Goal: Ask a question

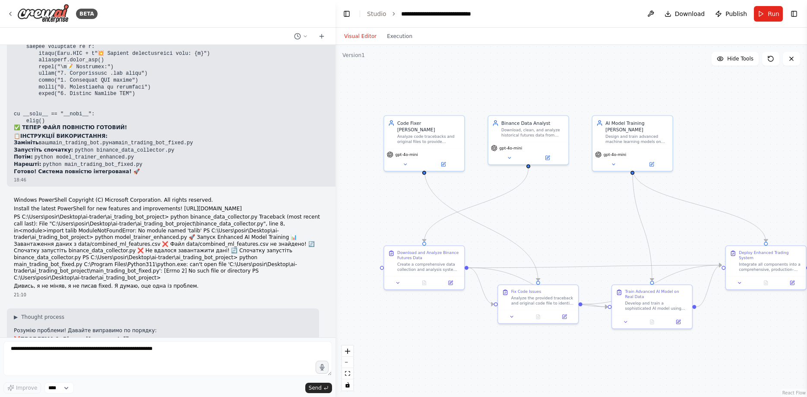
scroll to position [34781, 0]
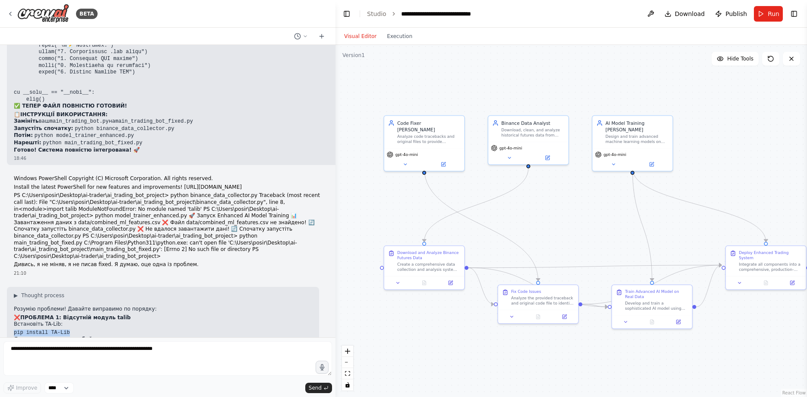
drag, startPoint x: 13, startPoint y: 163, endPoint x: 67, endPoint y: 161, distance: 54.4
copy code "pip install TA-Lib"
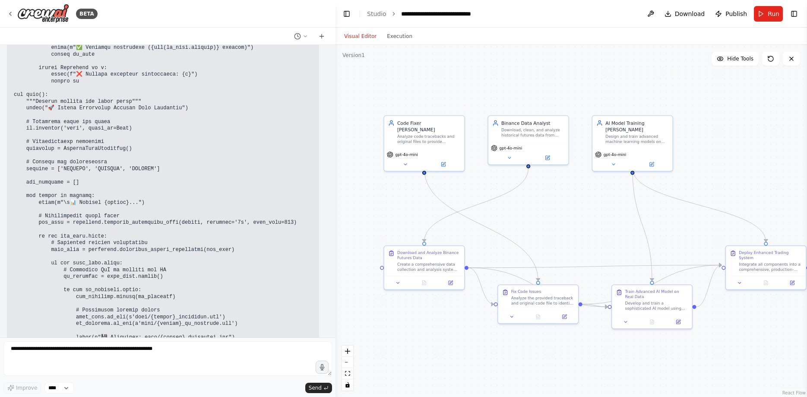
scroll to position [35978, 0]
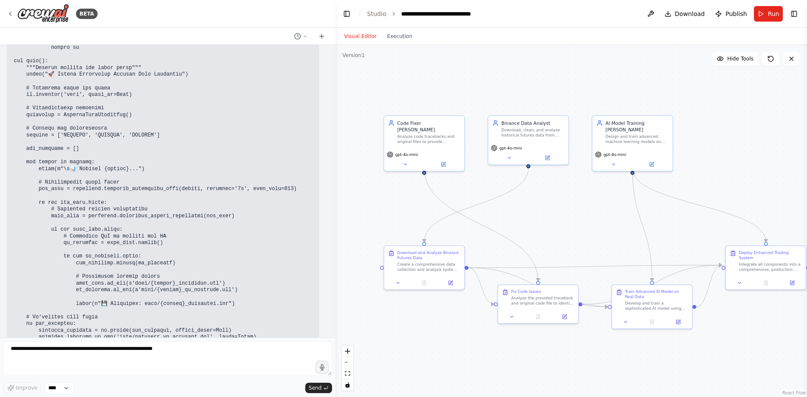
drag, startPoint x: 40, startPoint y: 289, endPoint x: 133, endPoint y: 293, distance: 92.9
copy code "python binance_data_collector.py"
drag, startPoint x: 32, startPoint y: 298, endPoint x: 136, endPoint y: 294, distance: 104.1
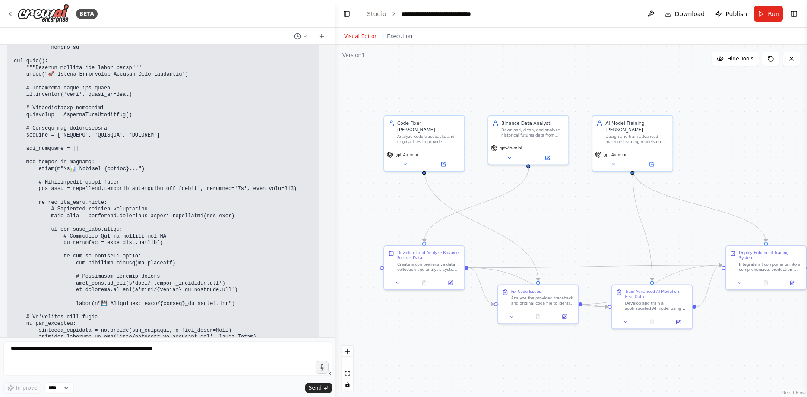
copy code "python model_trainer_enhanced.py"
drag, startPoint x: 127, startPoint y: 295, endPoint x: 37, endPoint y: 296, distance: 90.2
copy li "python model_trainer_enhanced.py"
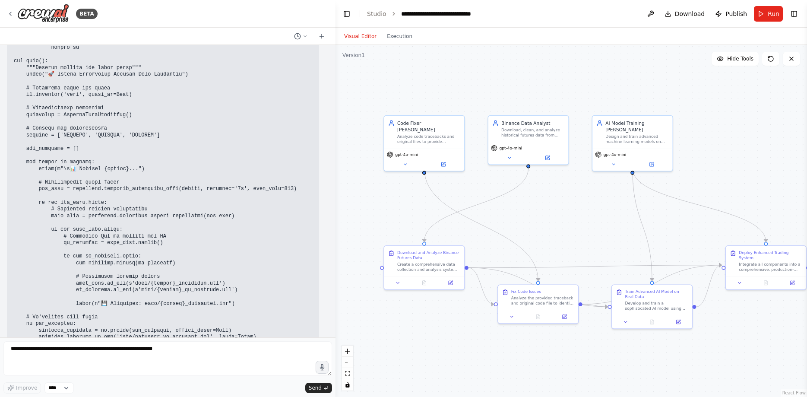
drag, startPoint x: 49, startPoint y: 303, endPoint x: 104, endPoint y: 302, distance: 55.2
drag, startPoint x: 41, startPoint y: 312, endPoint x: 82, endPoint y: 312, distance: 40.6
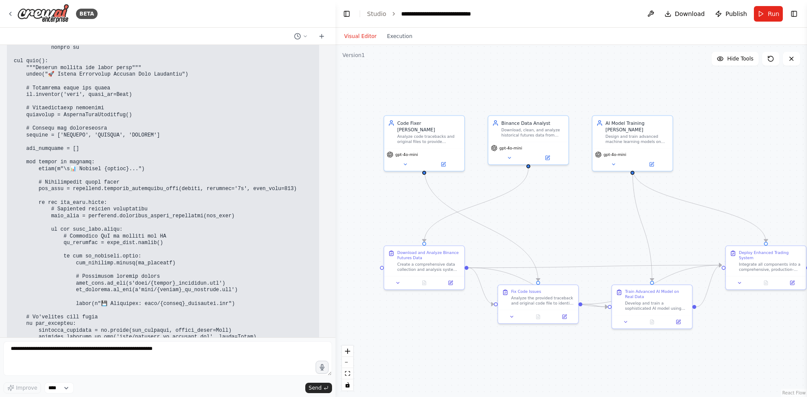
drag, startPoint x: 40, startPoint y: 309, endPoint x: 117, endPoint y: 312, distance: 76.9
copy li "python main_trading_bot.py"
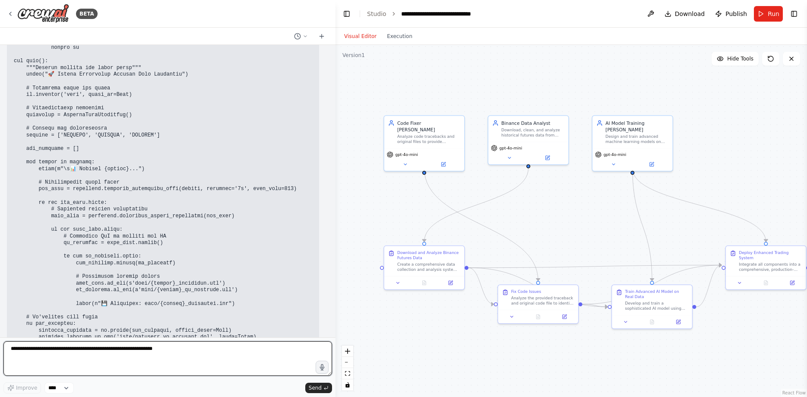
click at [139, 357] on textarea at bounding box center [167, 358] width 328 height 35
paste textarea "**********"
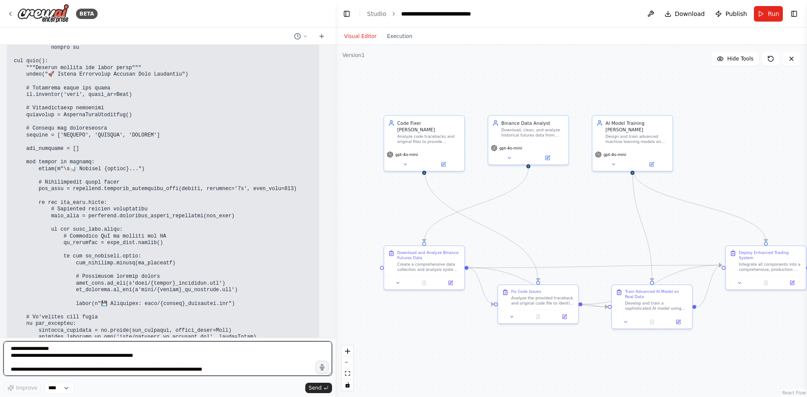
scroll to position [2400, 0]
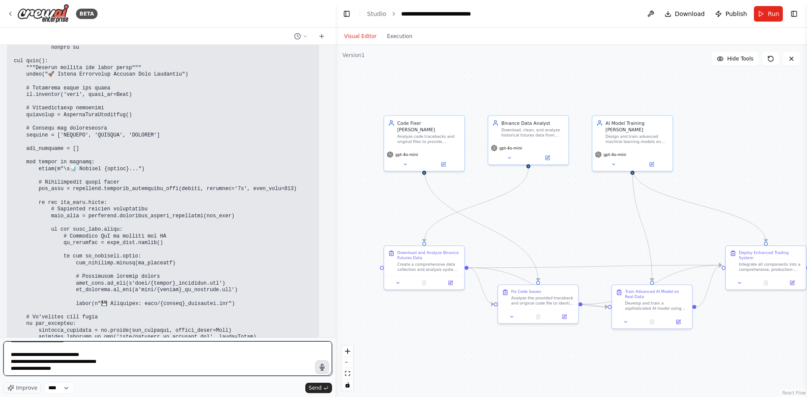
type textarea "**********"
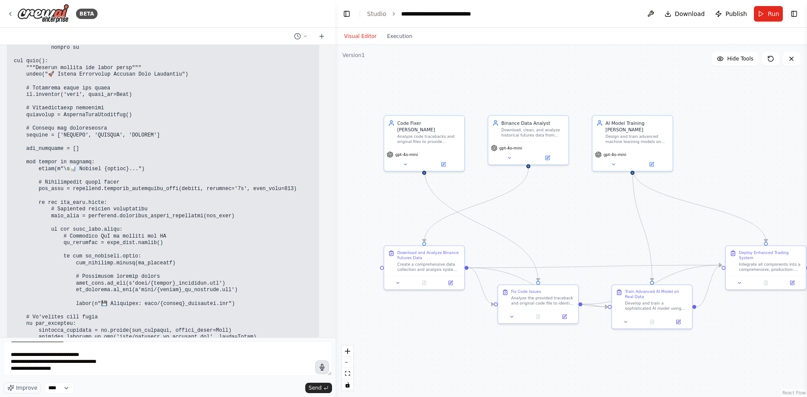
click at [324, 366] on icon "button" at bounding box center [322, 366] width 7 height 7
click at [324, 363] on icon "button" at bounding box center [322, 366] width 7 height 7
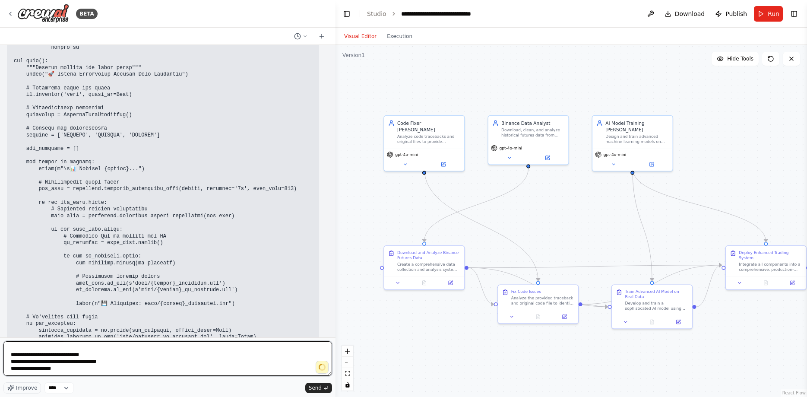
scroll to position [2414, 0]
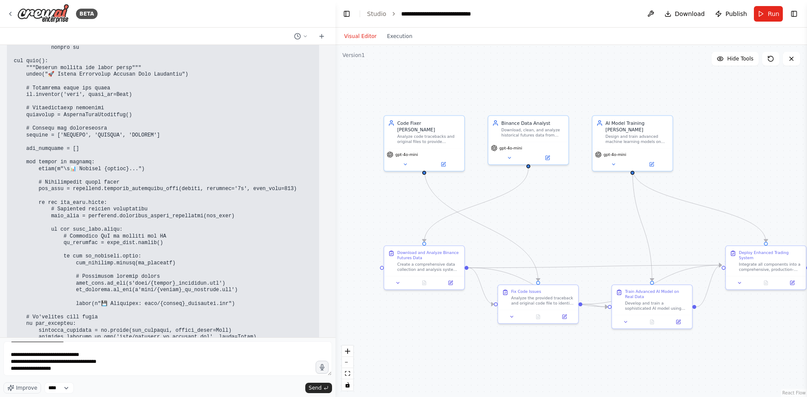
click at [318, 383] on button "Send" at bounding box center [318, 387] width 27 height 10
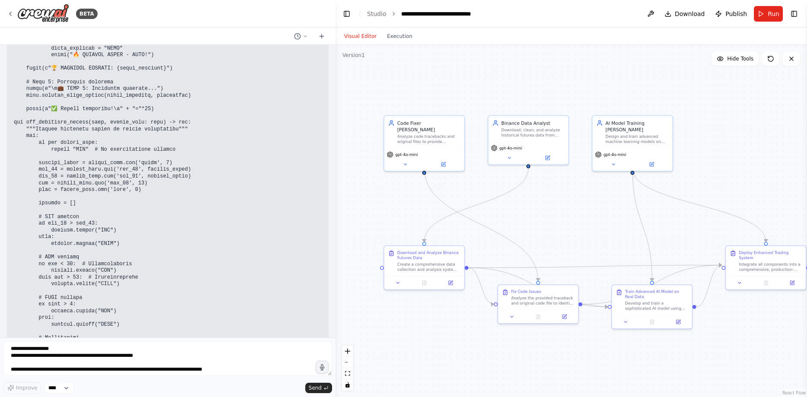
scroll to position [38430, 0]
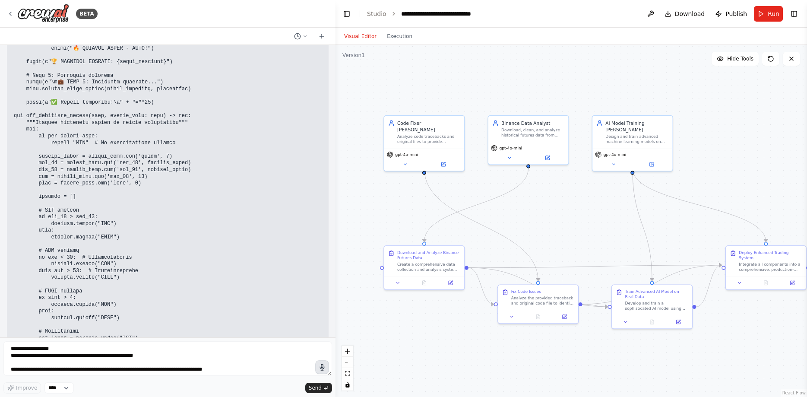
click at [327, 369] on button "button" at bounding box center [322, 367] width 14 height 14
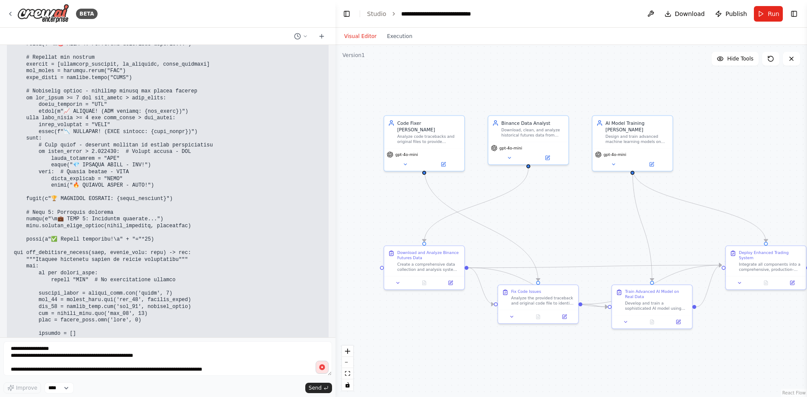
scroll to position [38321, 0]
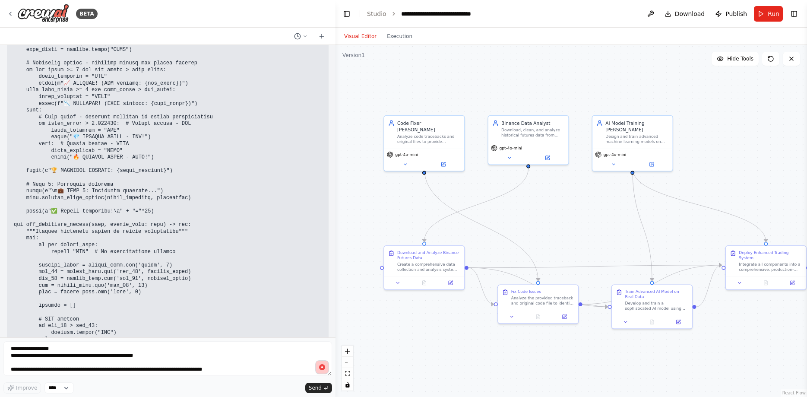
click at [322, 371] on button "button" at bounding box center [322, 367] width 14 height 14
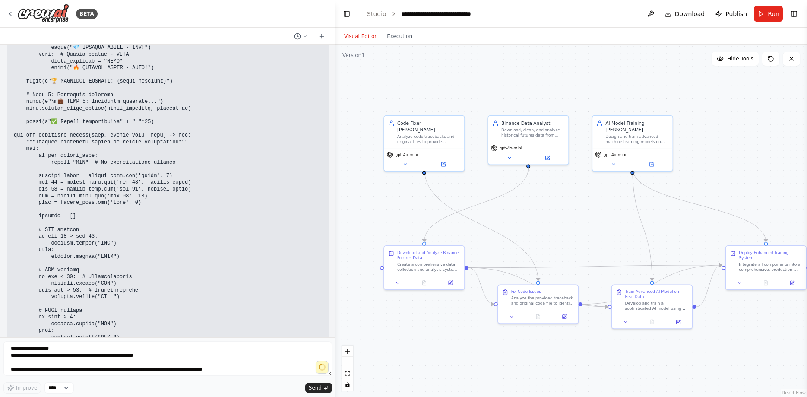
scroll to position [38430, 0]
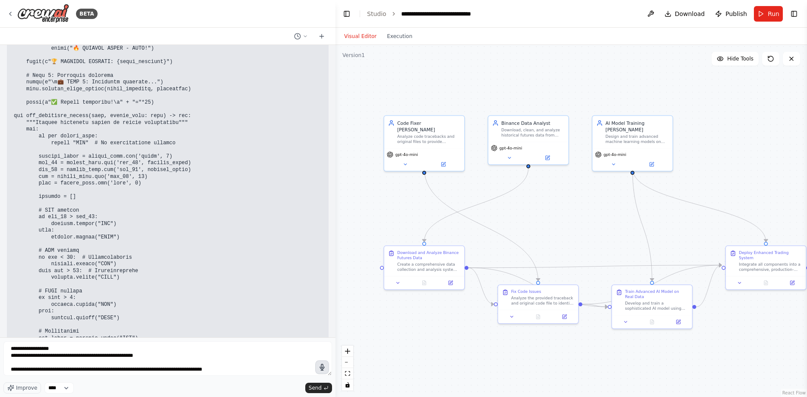
click at [325, 369] on icon "button" at bounding box center [322, 367] width 9 height 9
click at [324, 369] on icon "button" at bounding box center [321, 366] width 9 height 9
click at [322, 388] on button "Send" at bounding box center [318, 387] width 27 height 10
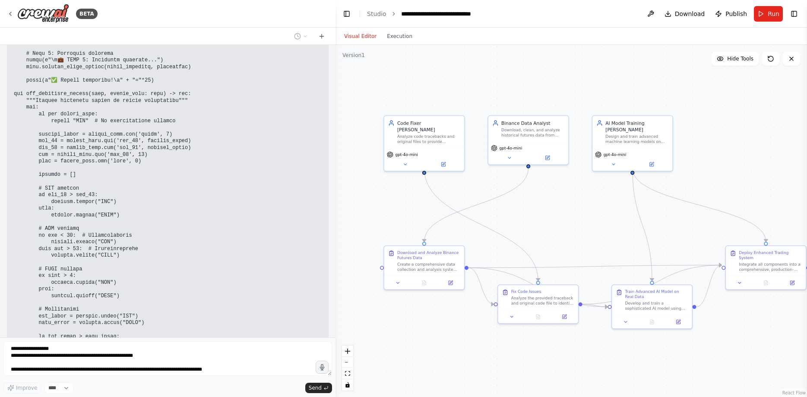
scroll to position [38482, 0]
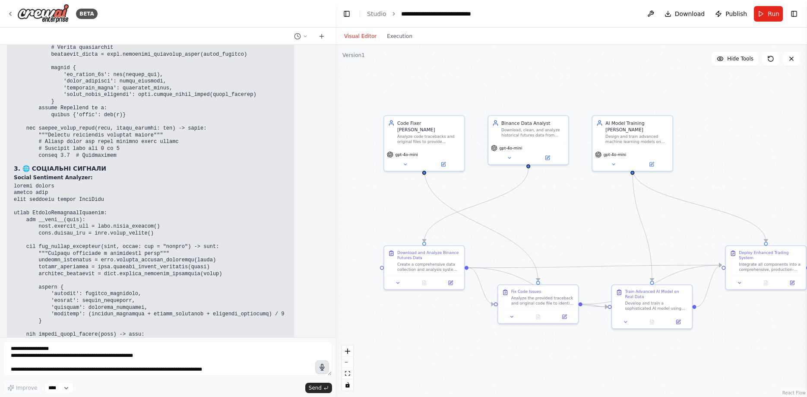
click at [321, 363] on button "button" at bounding box center [322, 367] width 14 height 14
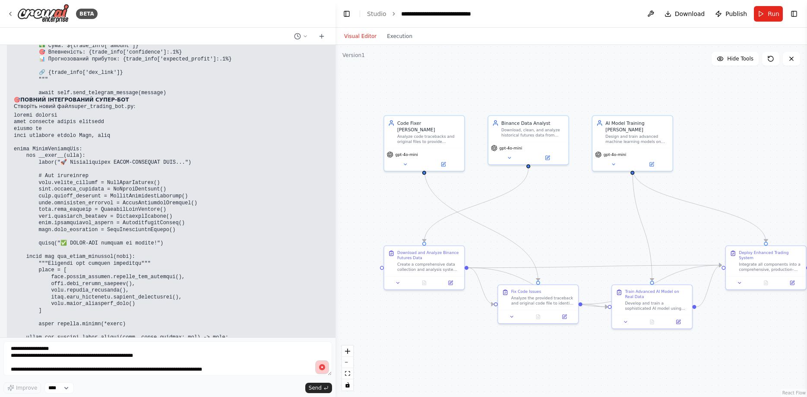
click at [324, 370] on icon "button" at bounding box center [322, 367] width 9 height 9
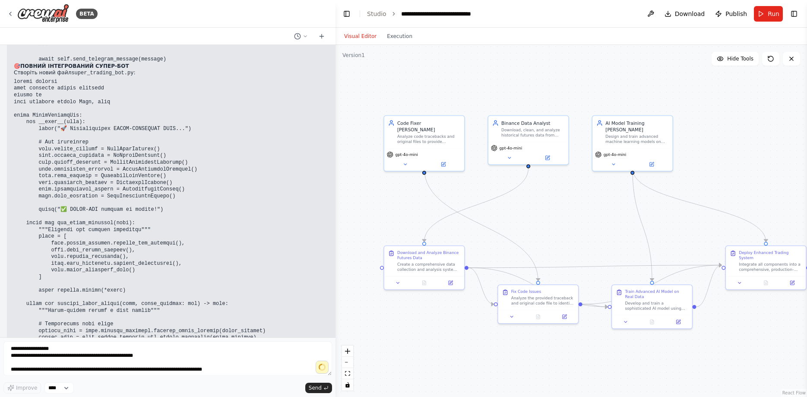
scroll to position [40819, 0]
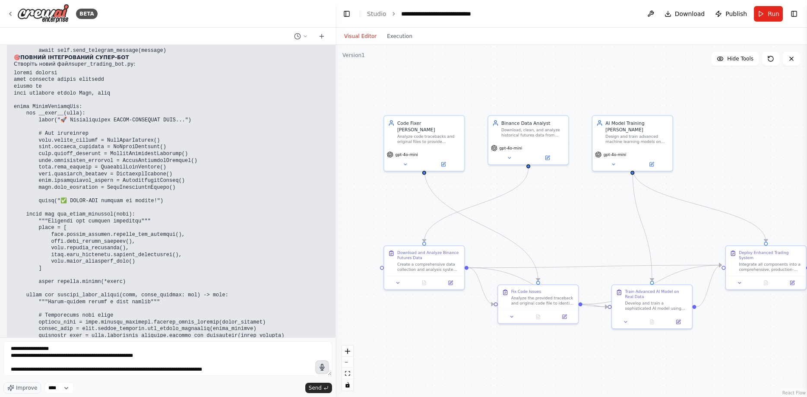
click at [316, 371] on button "button" at bounding box center [322, 367] width 14 height 14
drag, startPoint x: 15, startPoint y: 252, endPoint x: 82, endPoint y: 264, distance: 67.6
drag, startPoint x: 90, startPoint y: 300, endPoint x: 12, endPoint y: 251, distance: 92.3
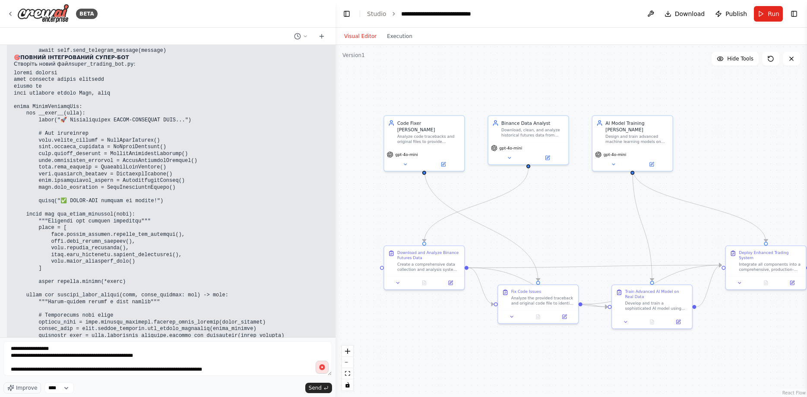
click at [323, 370] on icon "button" at bounding box center [321, 366] width 9 height 9
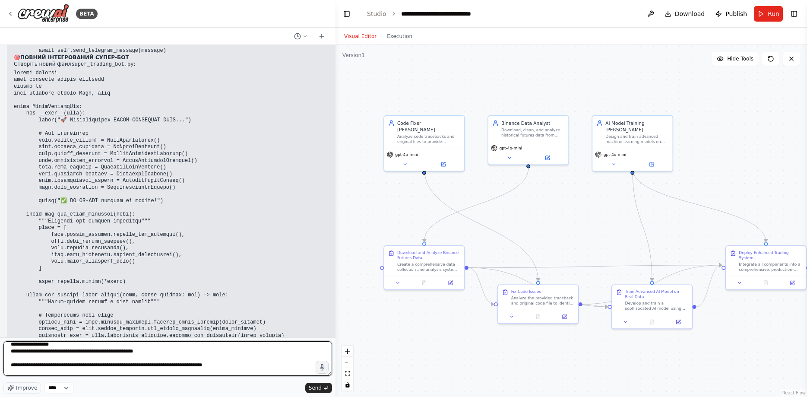
scroll to position [8, 0]
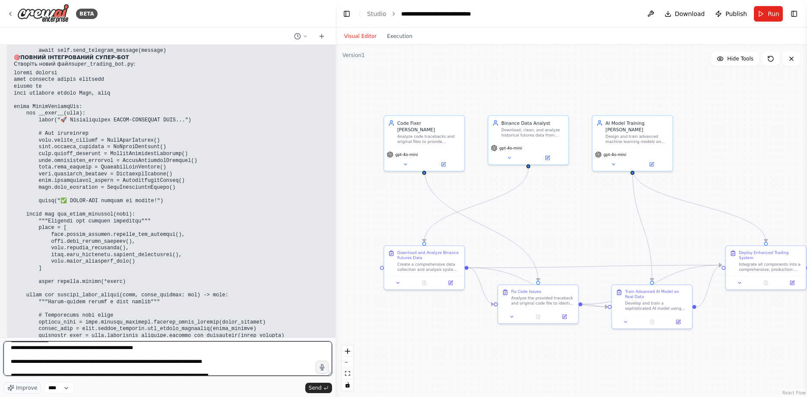
drag, startPoint x: 118, startPoint y: 369, endPoint x: 161, endPoint y: 372, distance: 42.8
click at [119, 369] on textarea "**********" at bounding box center [167, 358] width 328 height 35
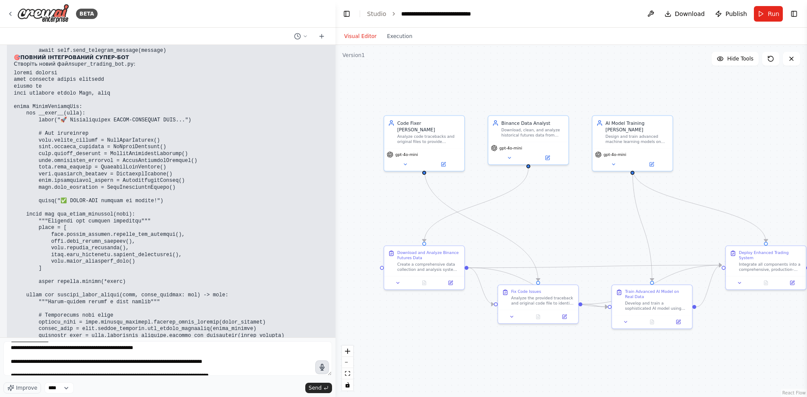
click at [322, 363] on button "button" at bounding box center [322, 367] width 14 height 14
click at [323, 365] on circle "button" at bounding box center [322, 366] width 6 height 6
click at [329, 390] on button "Send" at bounding box center [318, 387] width 27 height 10
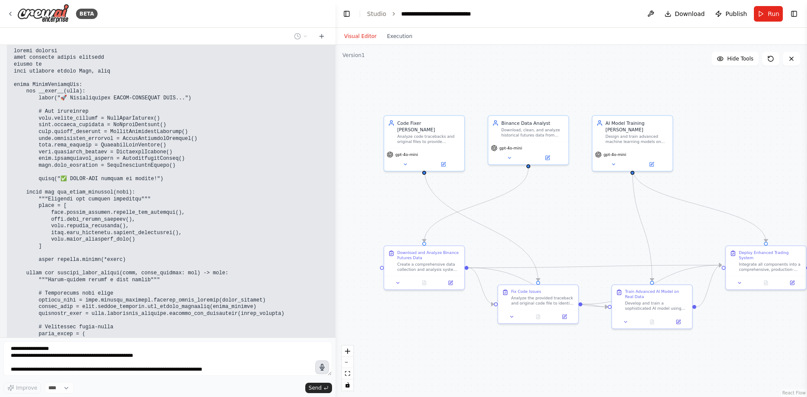
scroll to position [40897, 0]
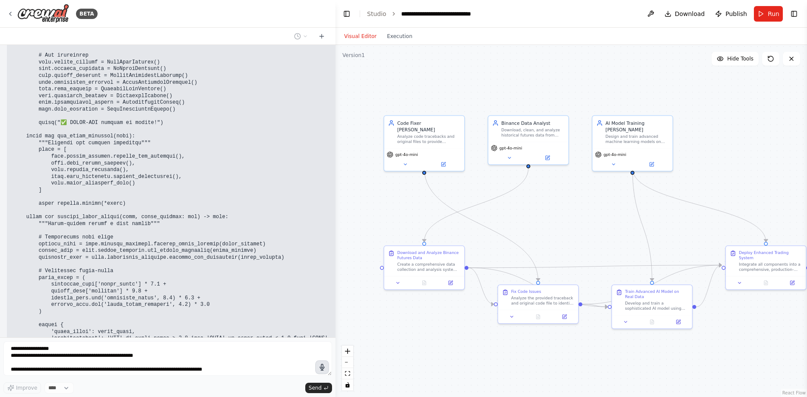
drag, startPoint x: 44, startPoint y: 230, endPoint x: 159, endPoint y: 240, distance: 115.7
drag, startPoint x: 41, startPoint y: 228, endPoint x: 128, endPoint y: 242, distance: 88.7
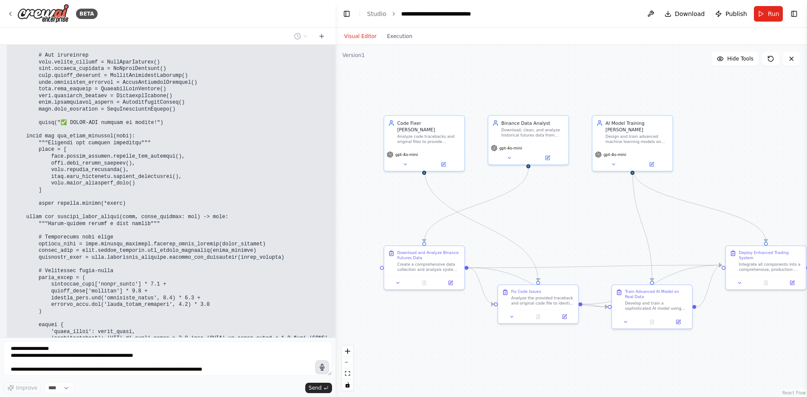
copy div "Супер-потужний бот що торгує на основі 20+ сигналів одночасно! 🔥 [PERSON_NAME] …"
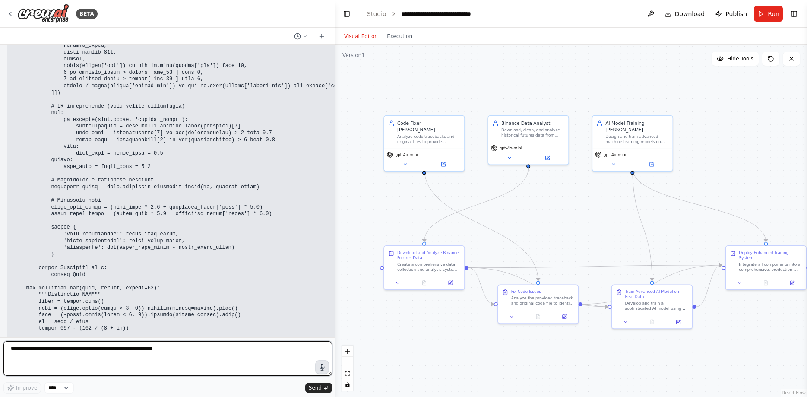
paste textarea "**********"
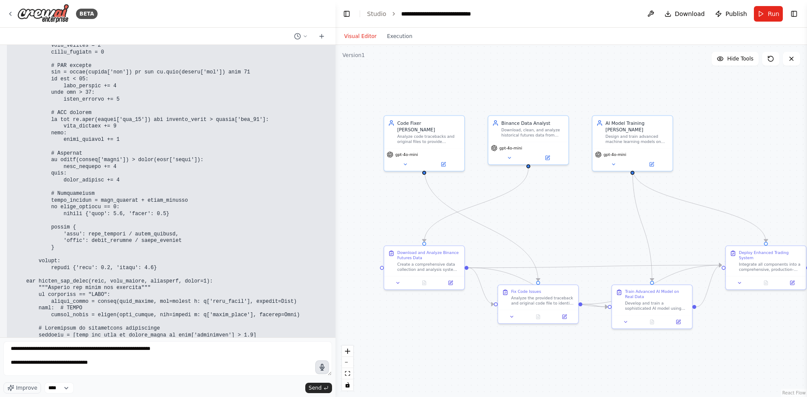
click at [326, 372] on button "button" at bounding box center [322, 367] width 14 height 14
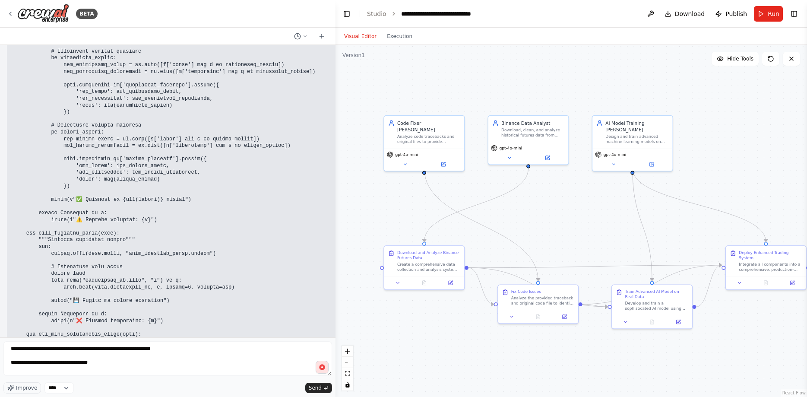
scroll to position [43761, 0]
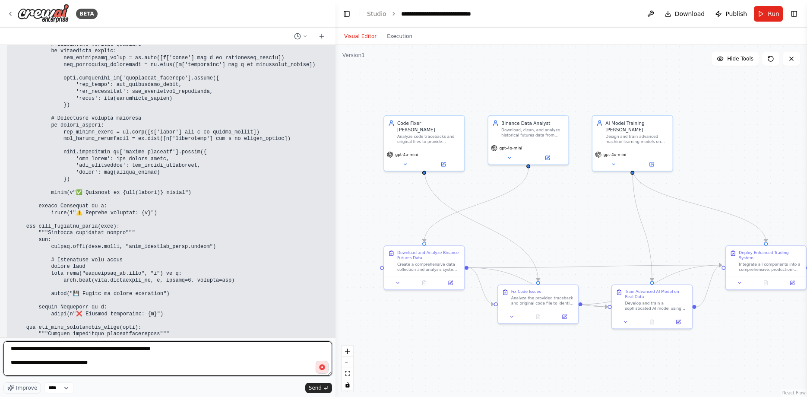
click at [322, 375] on textarea "**********" at bounding box center [167, 358] width 328 height 35
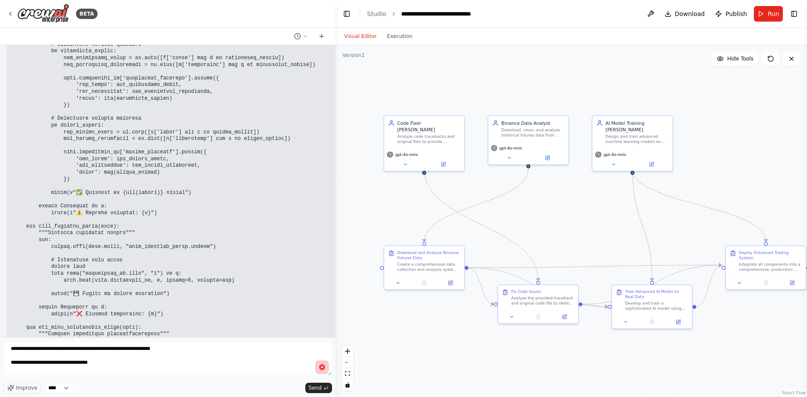
click at [326, 367] on button "button" at bounding box center [322, 367] width 14 height 14
click at [327, 383] on button "Send" at bounding box center [318, 387] width 27 height 10
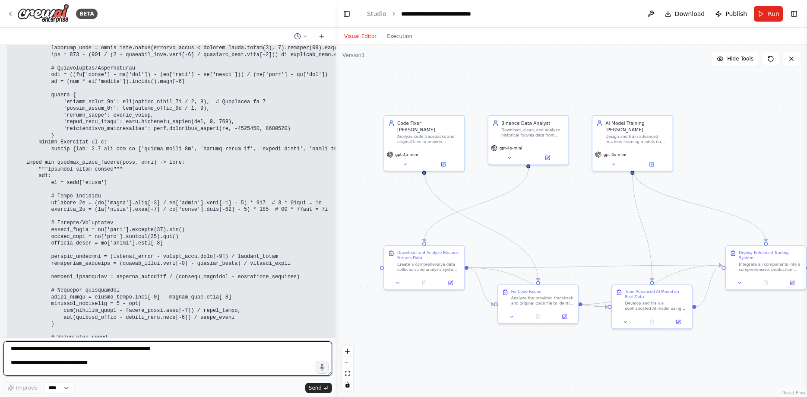
scroll to position [45934, 0]
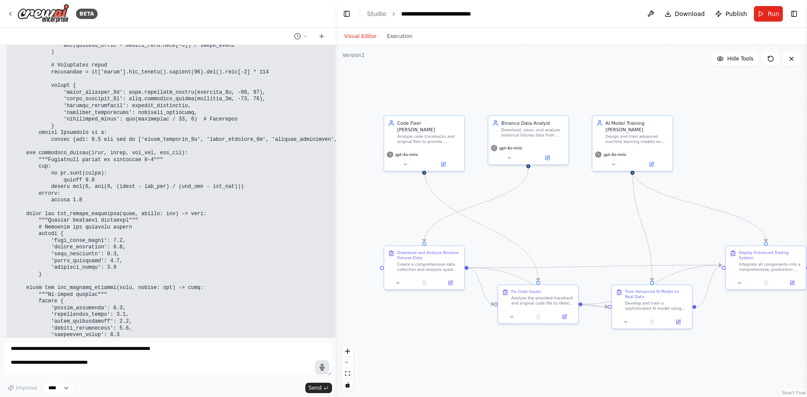
click at [327, 370] on button "button" at bounding box center [322, 367] width 14 height 14
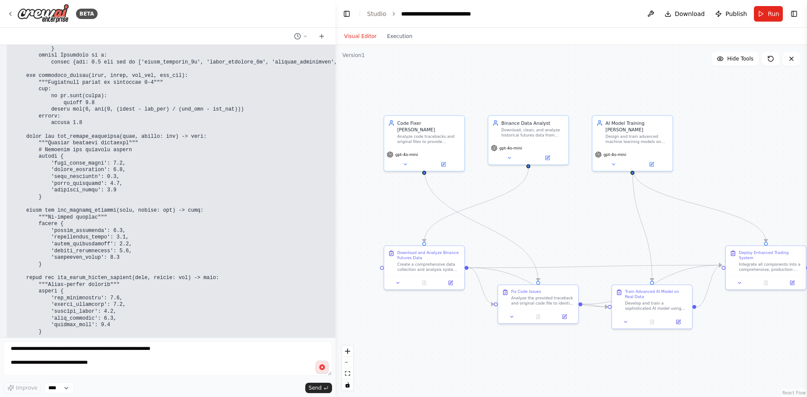
scroll to position [46043, 0]
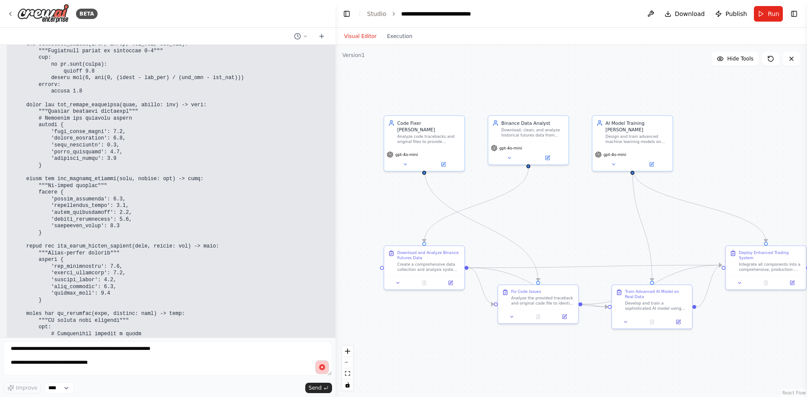
click at [327, 369] on button "button" at bounding box center [322, 367] width 14 height 14
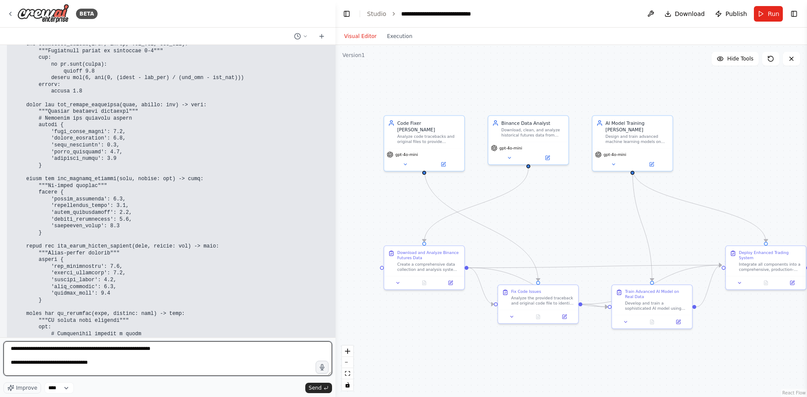
click at [183, 352] on textarea "**********" at bounding box center [167, 358] width 328 height 35
type textarea "**********"
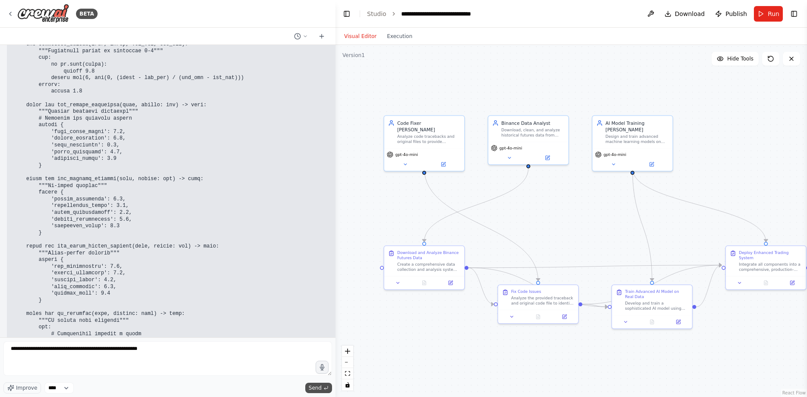
click at [319, 389] on span "Send" at bounding box center [315, 387] width 13 height 7
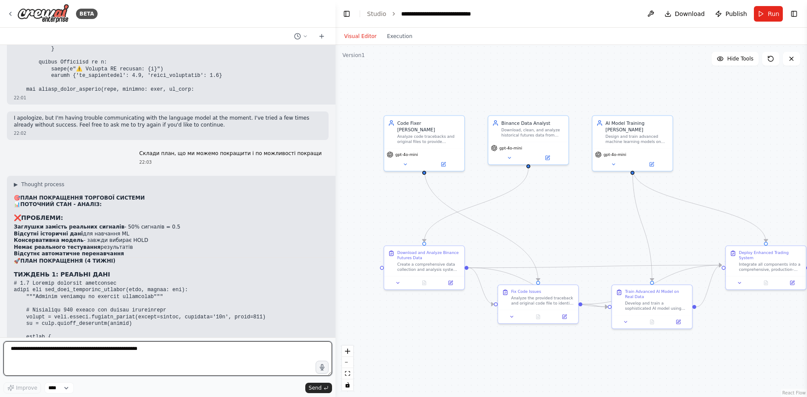
scroll to position [46451, 0]
